Goal: Check status: Check status

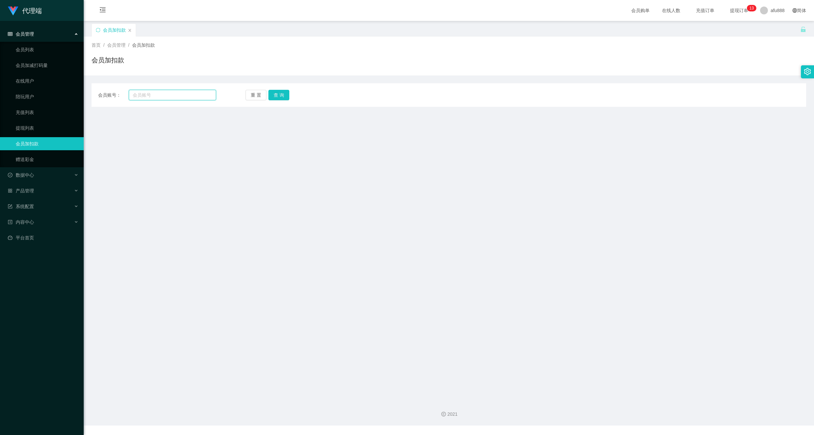
click at [151, 95] on input "text" at bounding box center [172, 95] width 87 height 10
paste input "Chuayanghong"
type input "Chuayanghong"
click at [282, 92] on button "查 询" at bounding box center [278, 95] width 21 height 10
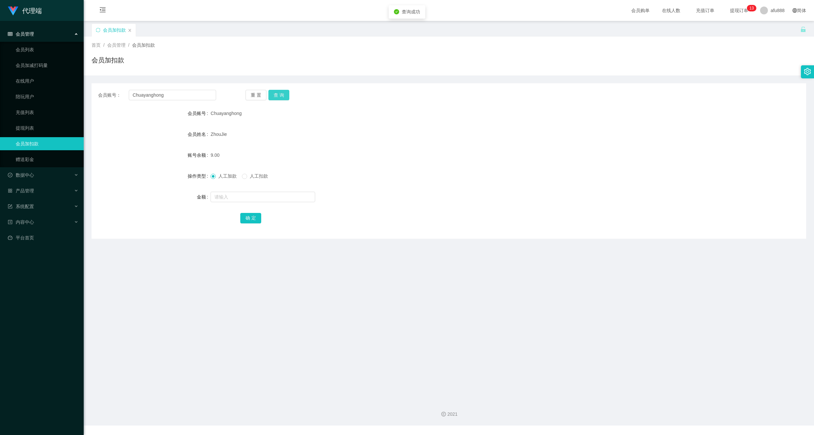
click at [280, 94] on button "查 询" at bounding box center [278, 95] width 21 height 10
click at [280, 94] on button "查 询" at bounding box center [282, 95] width 28 height 10
click at [280, 94] on button "查 询" at bounding box center [278, 95] width 21 height 10
